Goal: Information Seeking & Learning: Learn about a topic

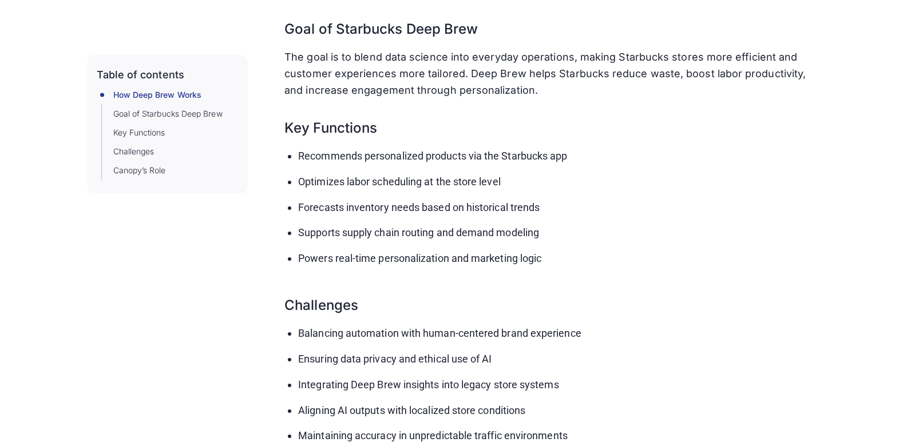
scroll to position [458, 0]
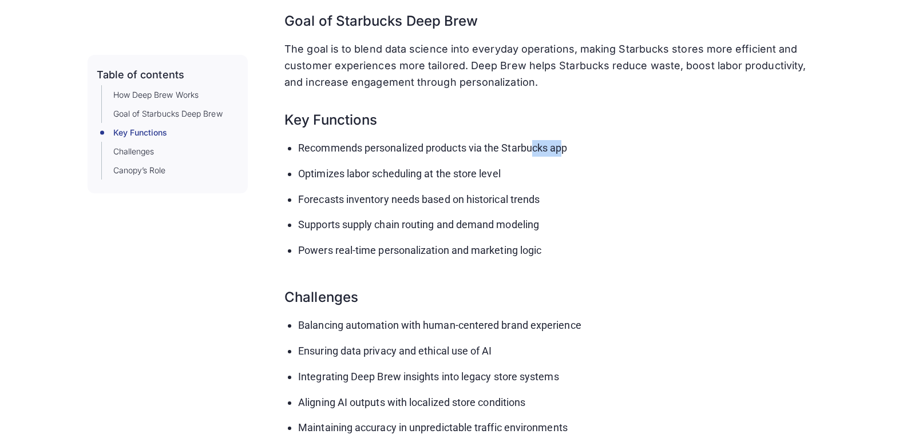
drag, startPoint x: 532, startPoint y: 144, endPoint x: 564, endPoint y: 145, distance: 32.6
click at [564, 145] on li "Recommends personalized products via the Starbucks app" at bounding box center [558, 148] width 521 height 17
drag, startPoint x: 315, startPoint y: 179, endPoint x: 442, endPoint y: 173, distance: 127.1
click at [442, 173] on li "Optimizes labor scheduling at the store level" at bounding box center [558, 174] width 521 height 17
drag, startPoint x: 312, startPoint y: 199, endPoint x: 449, endPoint y: 205, distance: 136.3
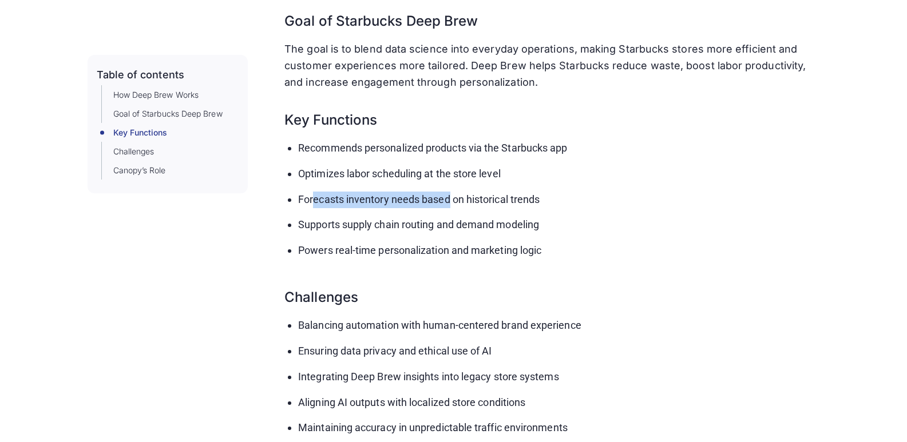
click at [449, 205] on li "Forecasts inventory needs based on historical trends" at bounding box center [558, 200] width 521 height 17
drag, startPoint x: 310, startPoint y: 224, endPoint x: 400, endPoint y: 224, distance: 89.8
click at [400, 224] on li "Supports supply chain routing and demand modeling" at bounding box center [558, 225] width 521 height 17
drag, startPoint x: 328, startPoint y: 250, endPoint x: 342, endPoint y: 249, distance: 13.7
click at [342, 249] on li "Powers real-time personalization and marketing logic" at bounding box center [558, 251] width 521 height 17
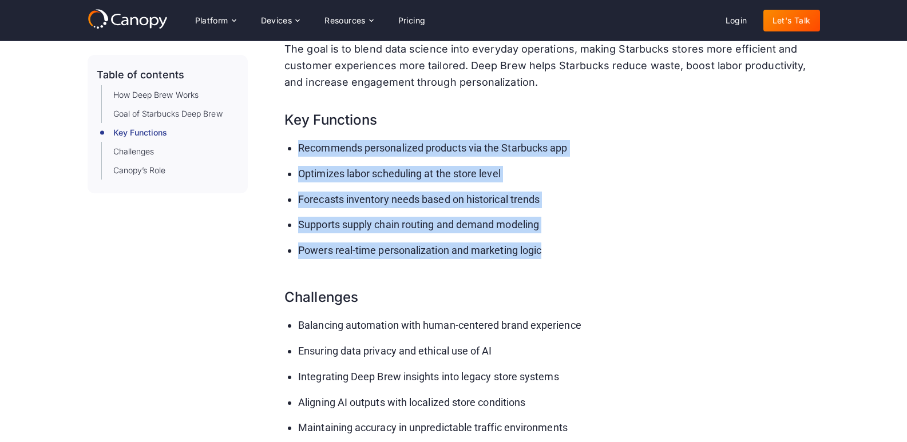
drag, startPoint x: 562, startPoint y: 249, endPoint x: 256, endPoint y: 134, distance: 327.0
click at [256, 134] on div "Table of contents How Deep Brew Works Goal of Starbucks Deep Brew Key Functions…" at bounding box center [454, 165] width 732 height 826
drag, startPoint x: 282, startPoint y: 120, endPoint x: 588, endPoint y: 263, distance: 338.2
click at [588, 263] on div "Table of contents How Deep Brew Works Goal of Starbucks Deep Brew Key Functions…" at bounding box center [454, 165] width 732 height 826
copy div "Key Functions Recommends personalized products via the Starbucks app Optimizes …"
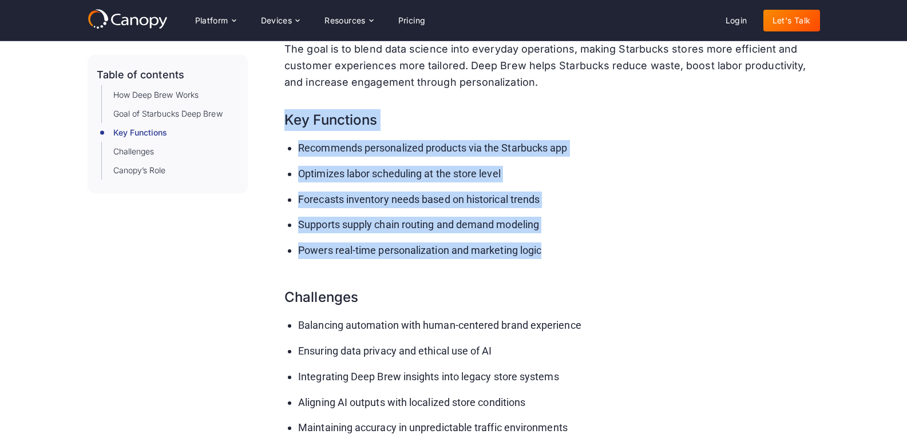
drag, startPoint x: 443, startPoint y: 184, endPoint x: 426, endPoint y: 149, distance: 39.4
click at [444, 184] on ul "Recommends personalized products via the Starbucks app Optimizes labor scheduli…" at bounding box center [551, 204] width 535 height 128
click at [545, 197] on li "Forecasts inventory needs based on historical trends" at bounding box center [558, 200] width 521 height 17
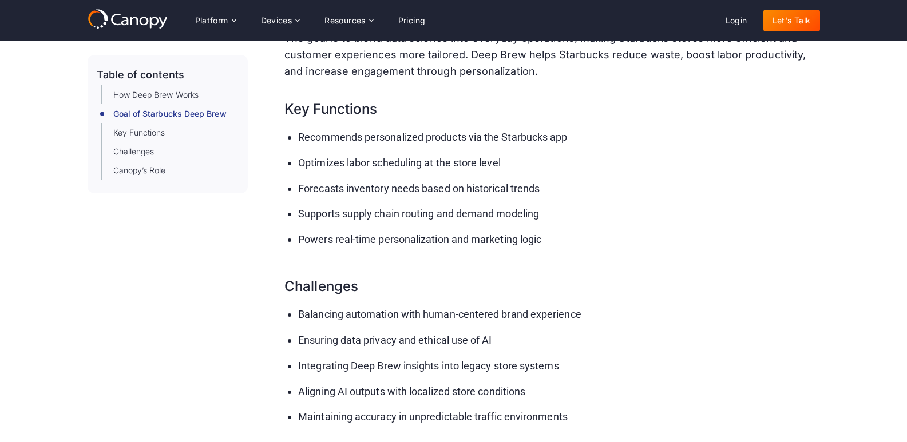
scroll to position [401, 0]
